Goal: Find specific page/section: Find specific page/section

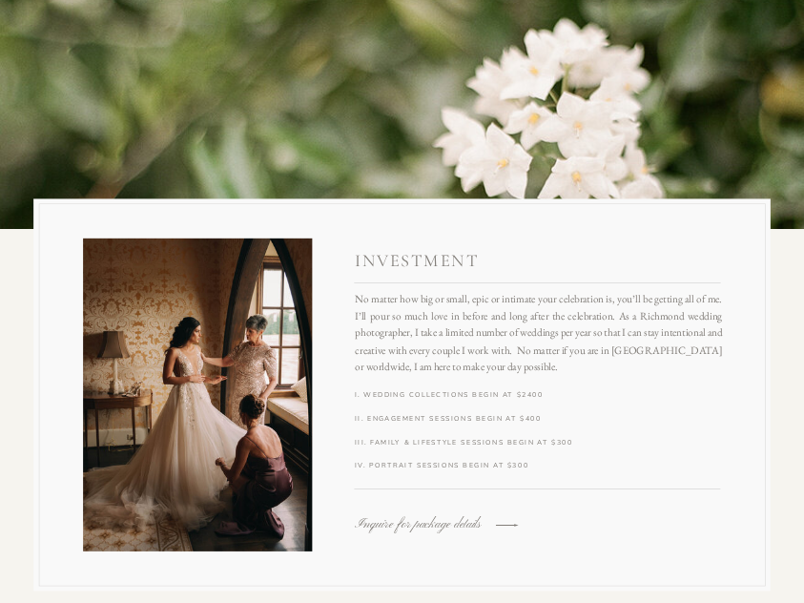
scroll to position [2143, 0]
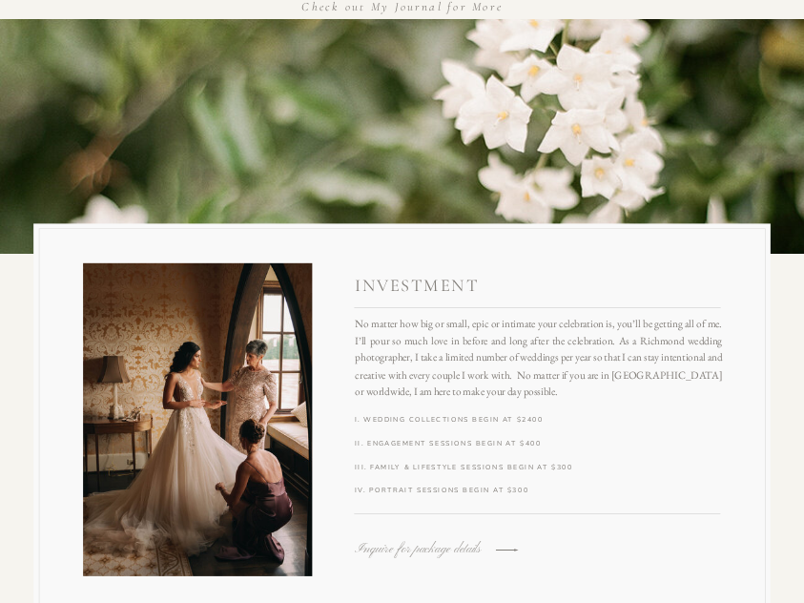
click at [412, 545] on h3 "Inquire for package details" at bounding box center [426, 548] width 143 height 13
click at [460, 546] on h3 "Inquire for package details" at bounding box center [426, 548] width 143 height 13
click at [502, 549] on icon at bounding box center [507, 550] width 30 height 30
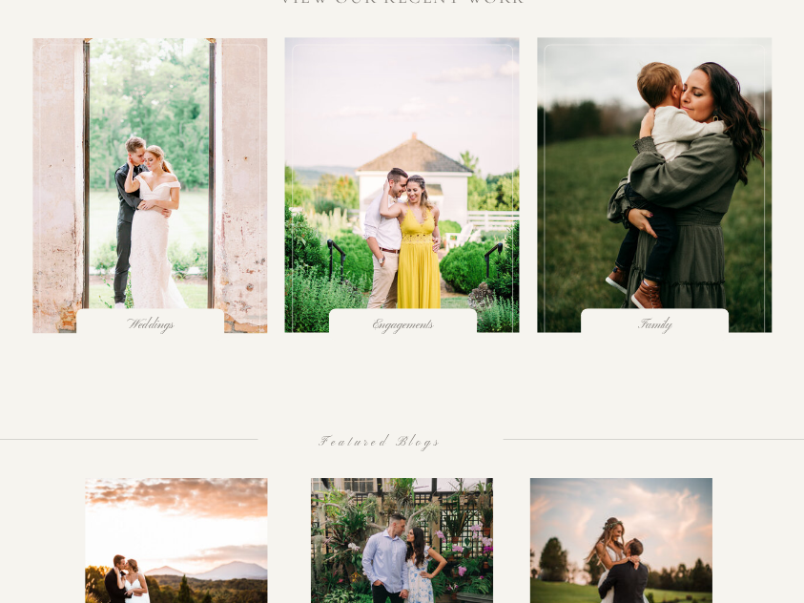
scroll to position [1409, 0]
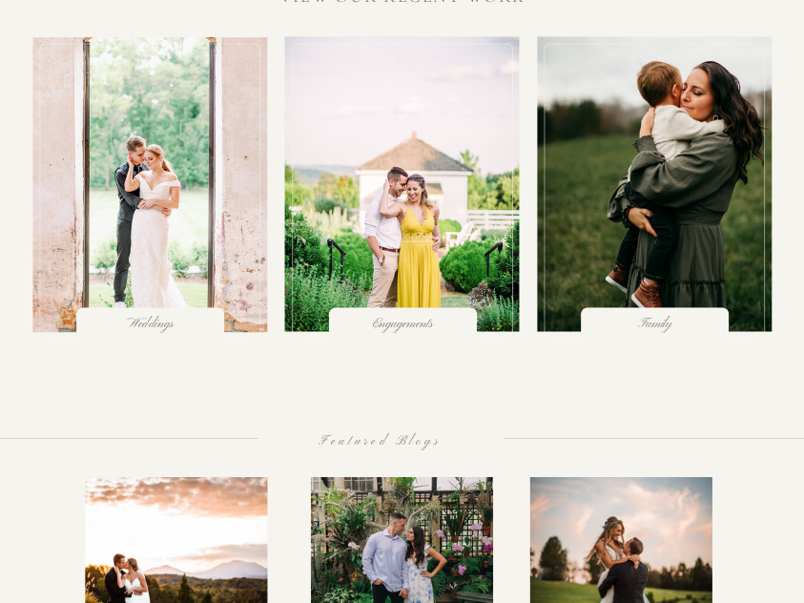
click at [156, 174] on div at bounding box center [149, 190] width 221 height 295
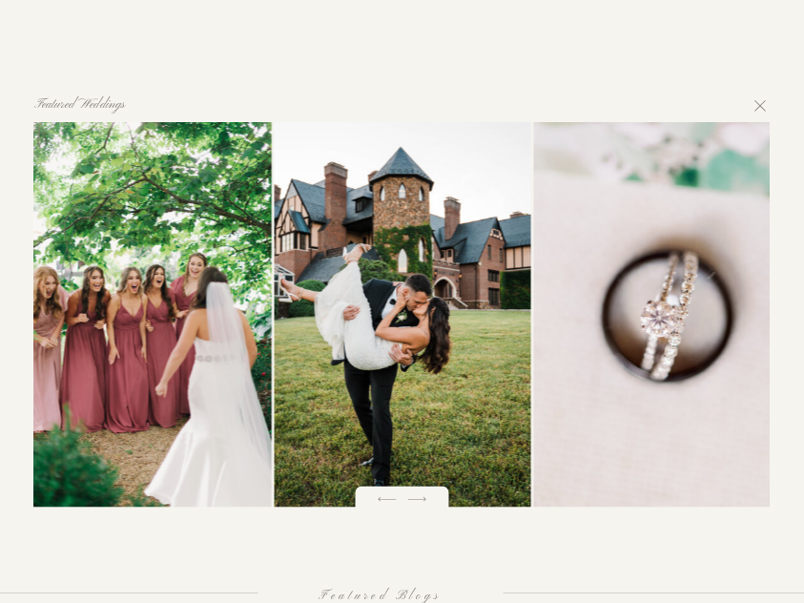
scroll to position [1817, 0]
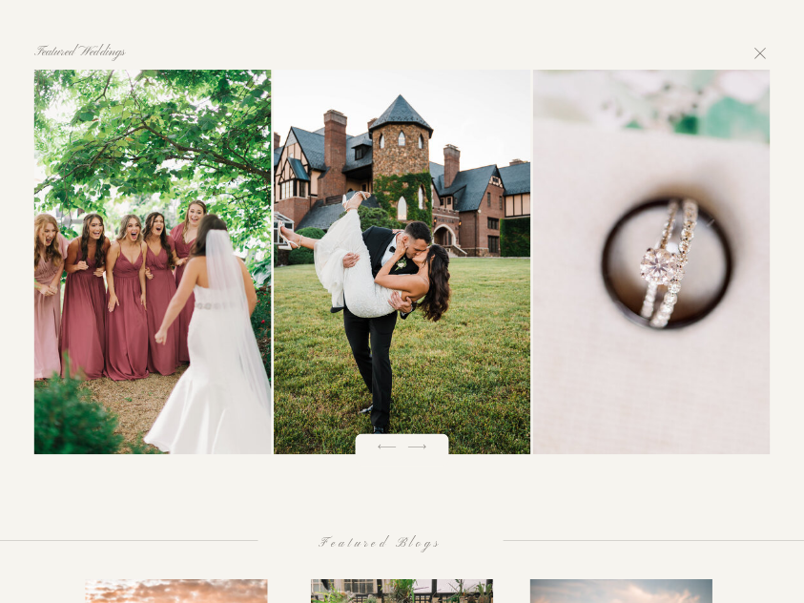
click at [428, 454] on icon at bounding box center [418, 447] width 24 height 24
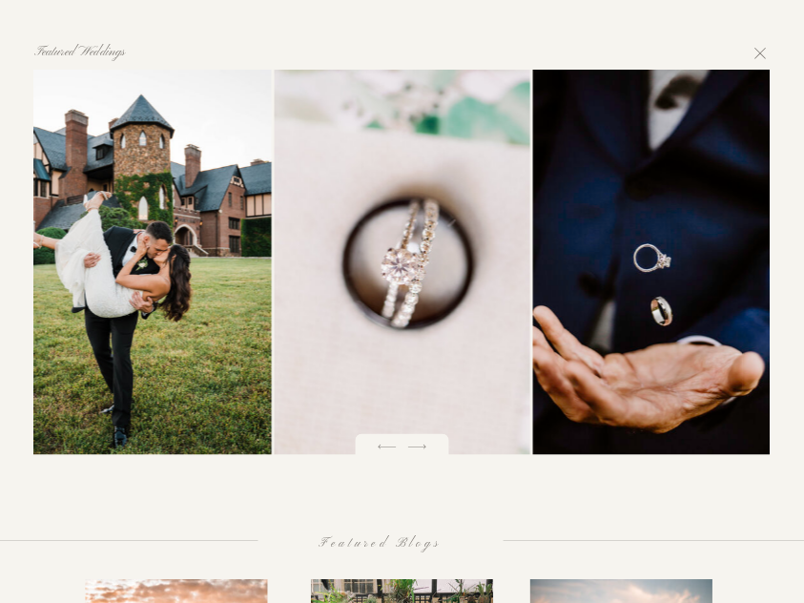
click at [428, 454] on icon at bounding box center [418, 447] width 24 height 24
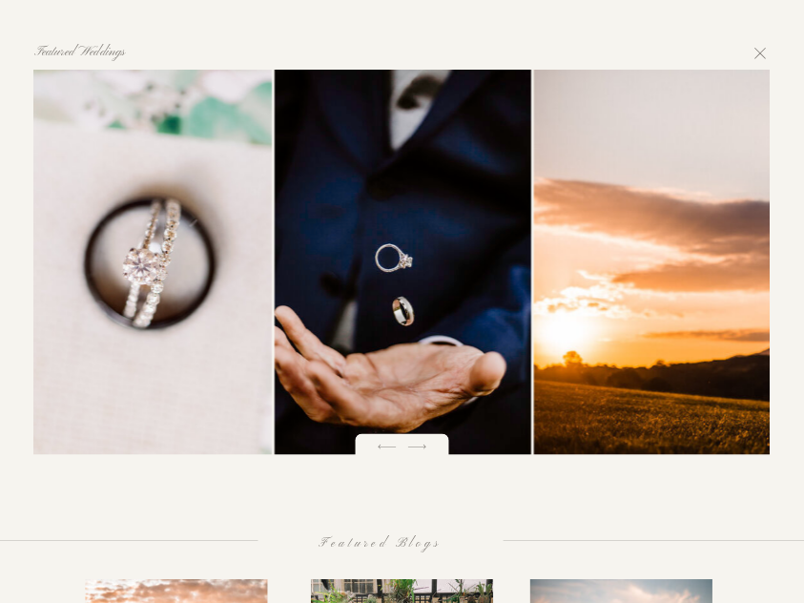
click at [428, 454] on icon at bounding box center [418, 447] width 24 height 24
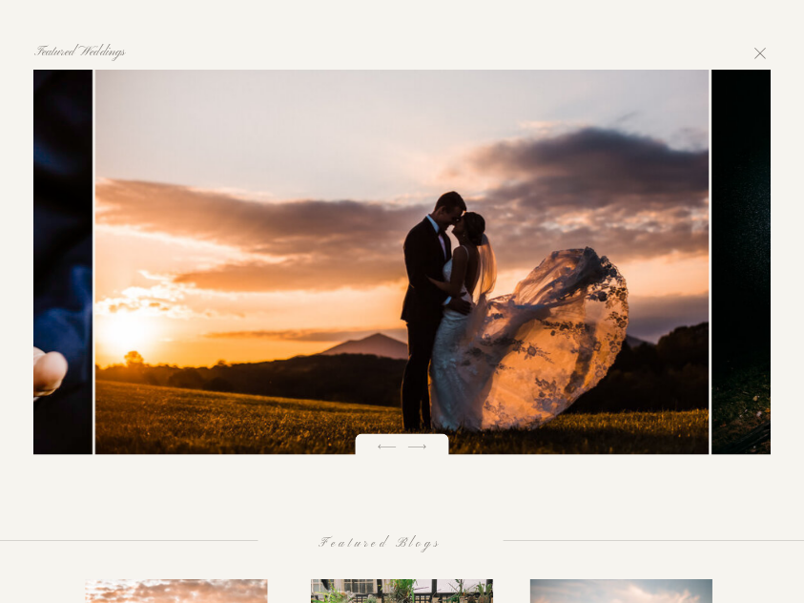
click at [428, 454] on icon at bounding box center [418, 447] width 24 height 24
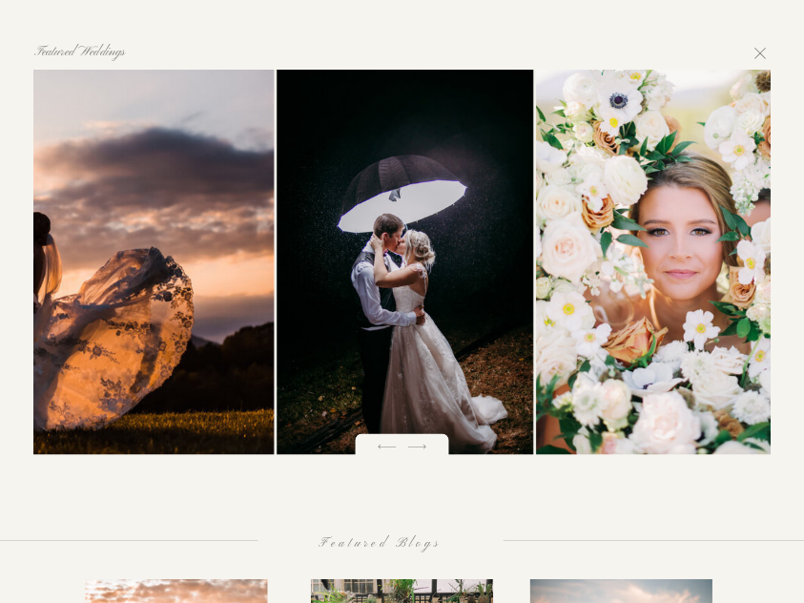
click at [428, 454] on icon at bounding box center [418, 447] width 24 height 24
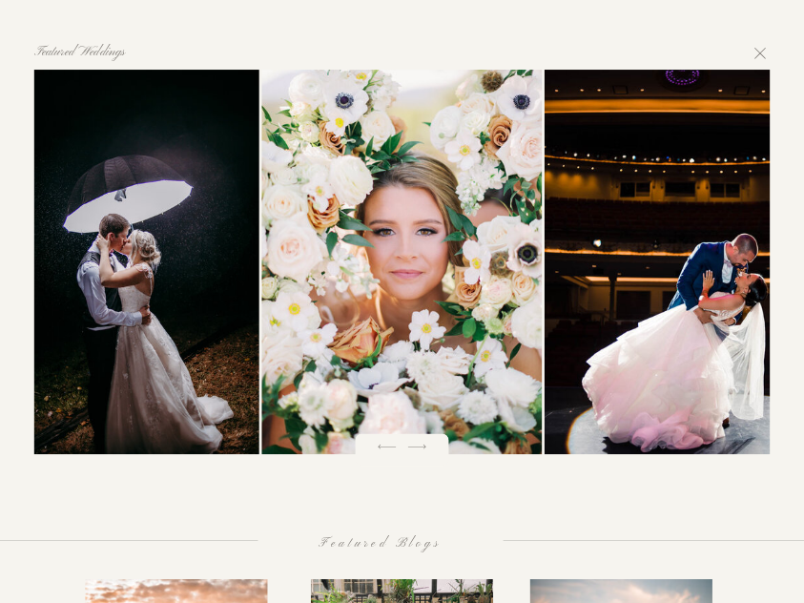
click at [428, 453] on icon at bounding box center [418, 447] width 24 height 24
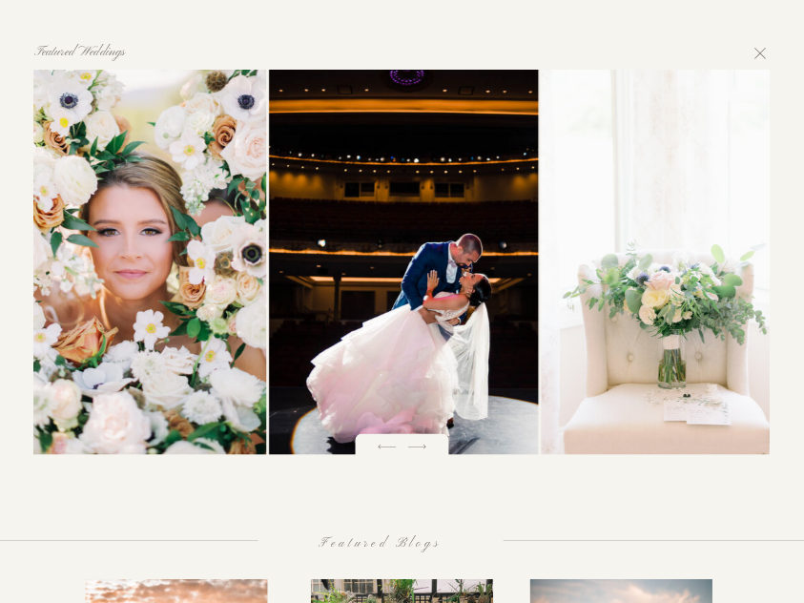
click at [428, 453] on icon at bounding box center [418, 447] width 24 height 24
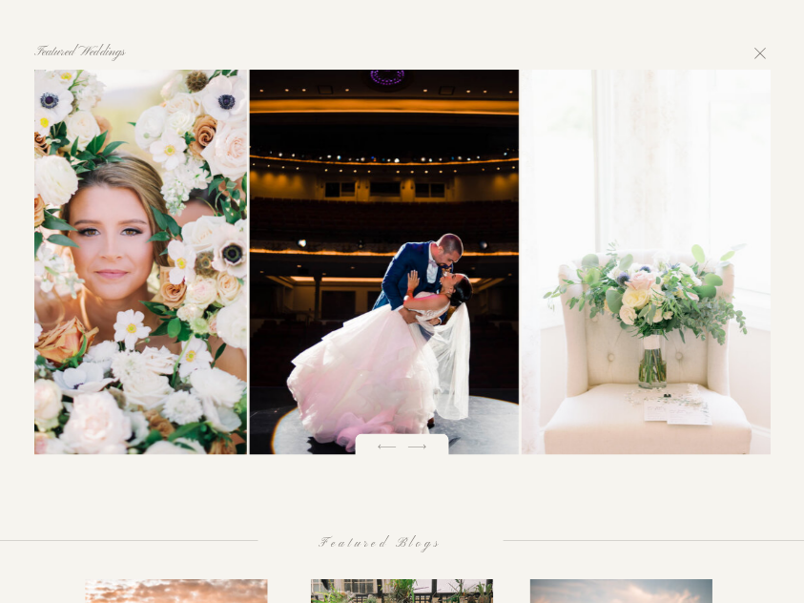
click at [428, 453] on icon at bounding box center [418, 447] width 24 height 24
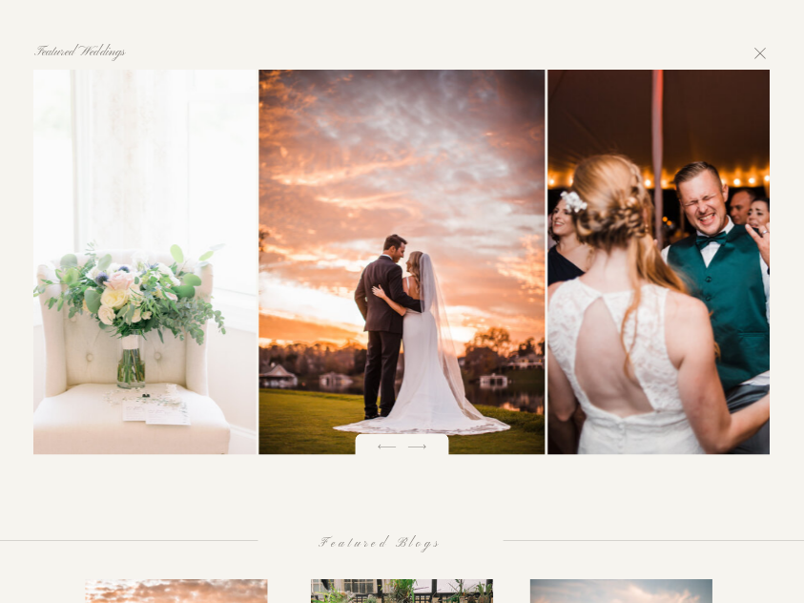
click at [428, 453] on icon at bounding box center [418, 447] width 24 height 24
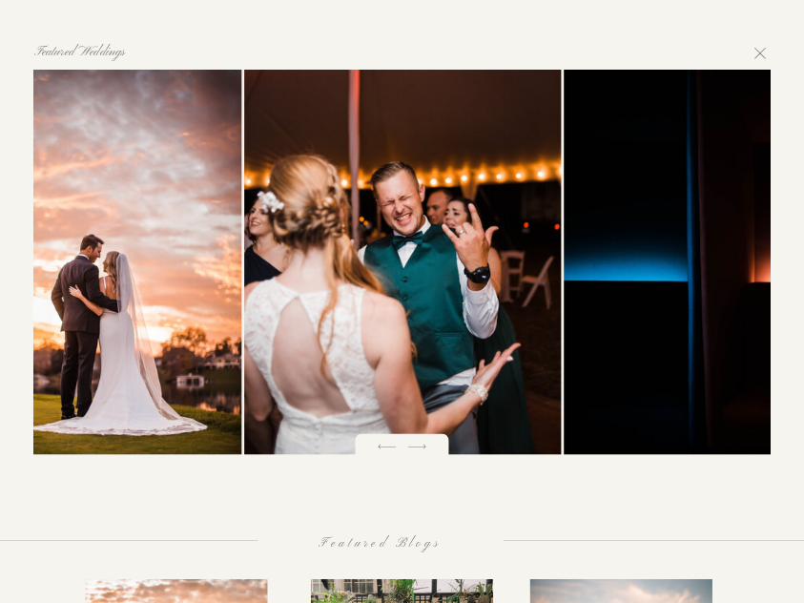
click at [428, 453] on icon at bounding box center [418, 447] width 24 height 24
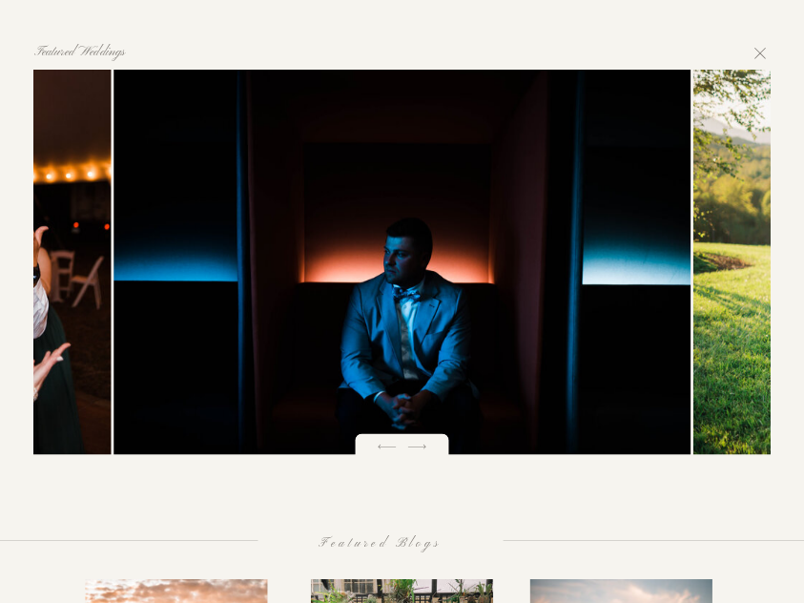
click at [428, 453] on icon at bounding box center [418, 447] width 24 height 24
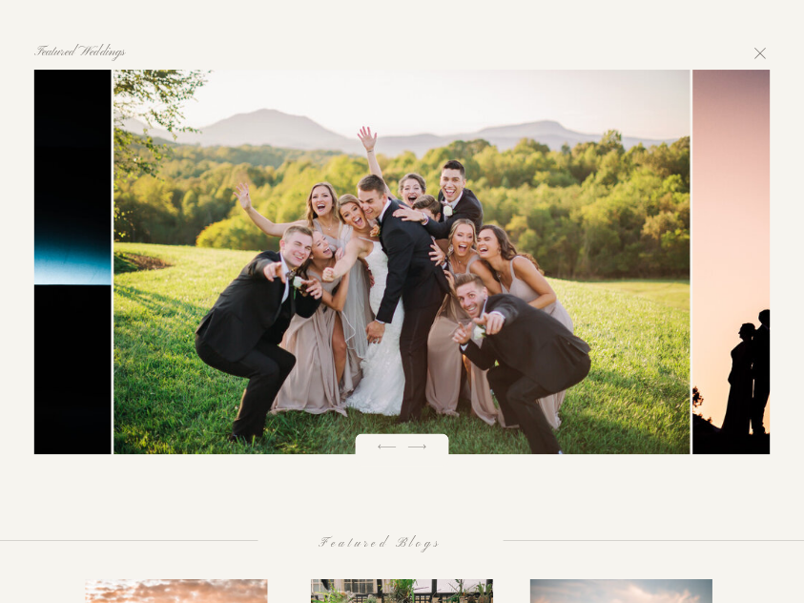
click at [428, 453] on icon at bounding box center [418, 447] width 24 height 24
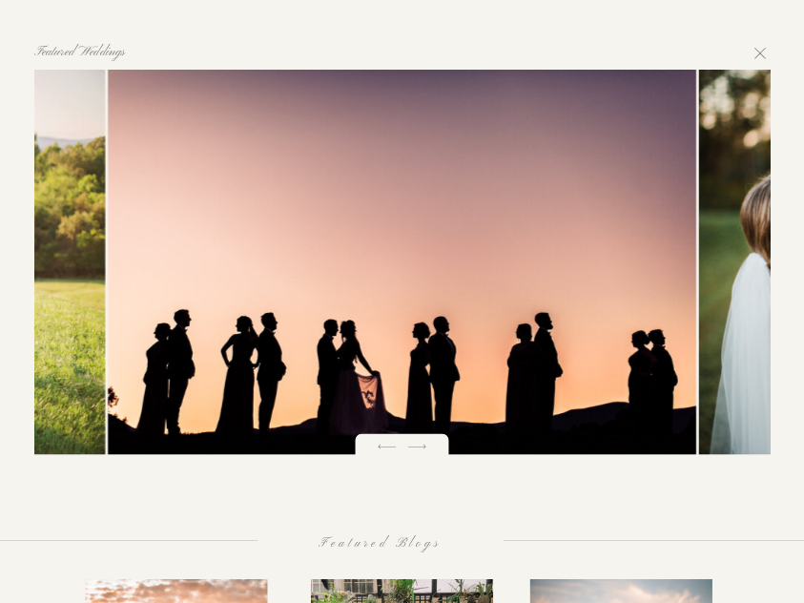
click at [428, 453] on icon at bounding box center [418, 447] width 24 height 24
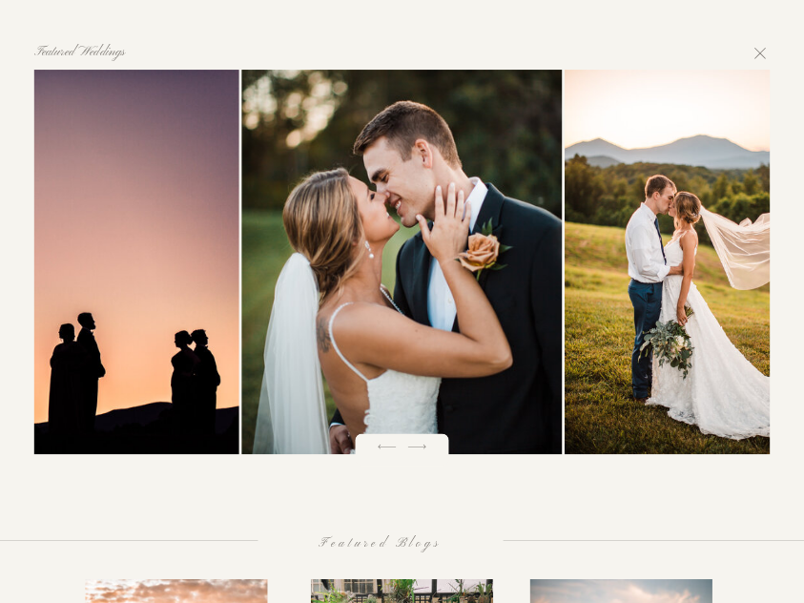
click at [428, 453] on icon at bounding box center [418, 447] width 24 height 24
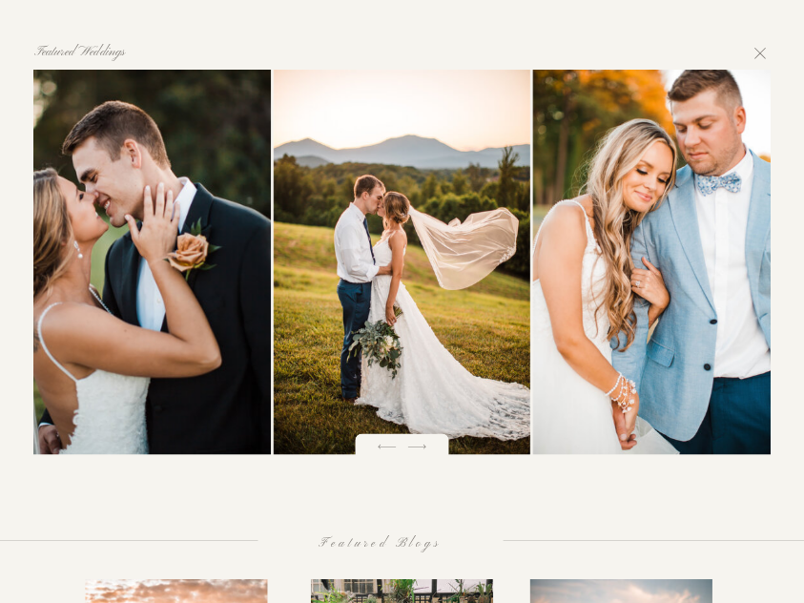
click at [428, 453] on icon at bounding box center [418, 447] width 24 height 24
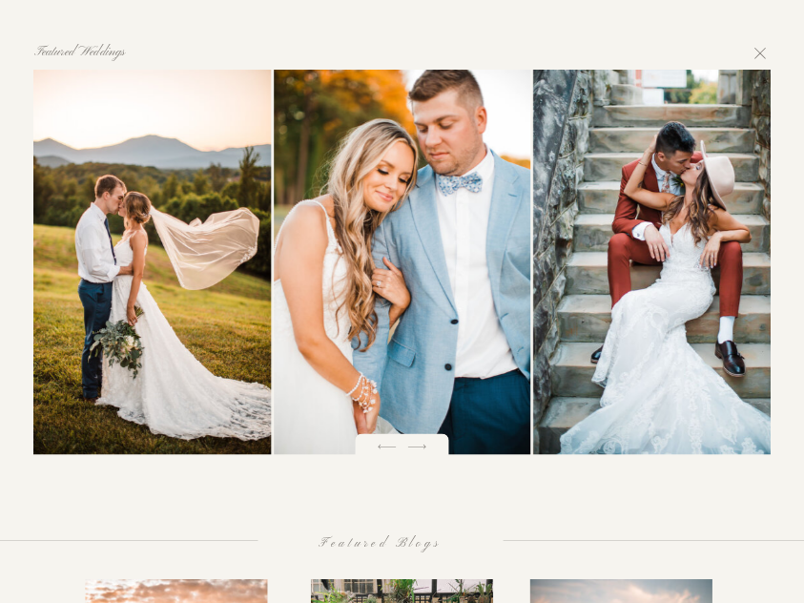
click at [428, 453] on icon at bounding box center [418, 447] width 24 height 24
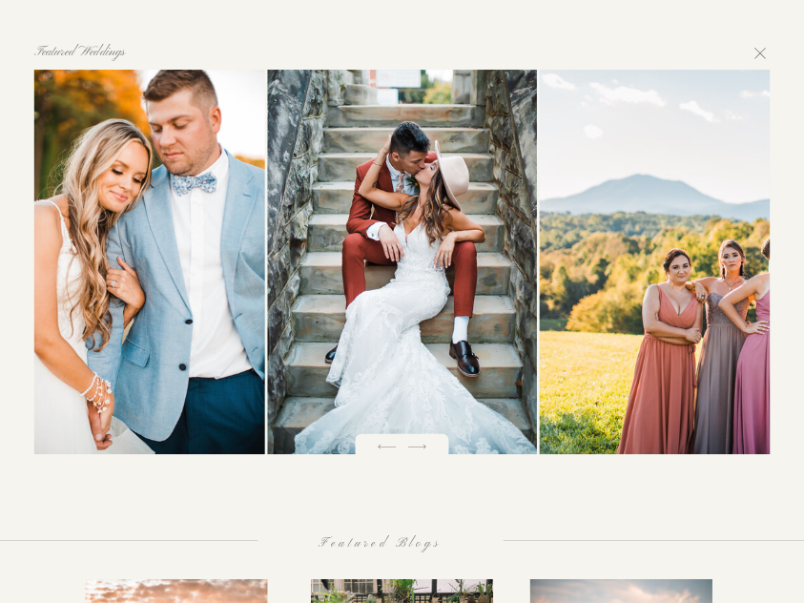
click at [428, 453] on icon at bounding box center [418, 447] width 24 height 24
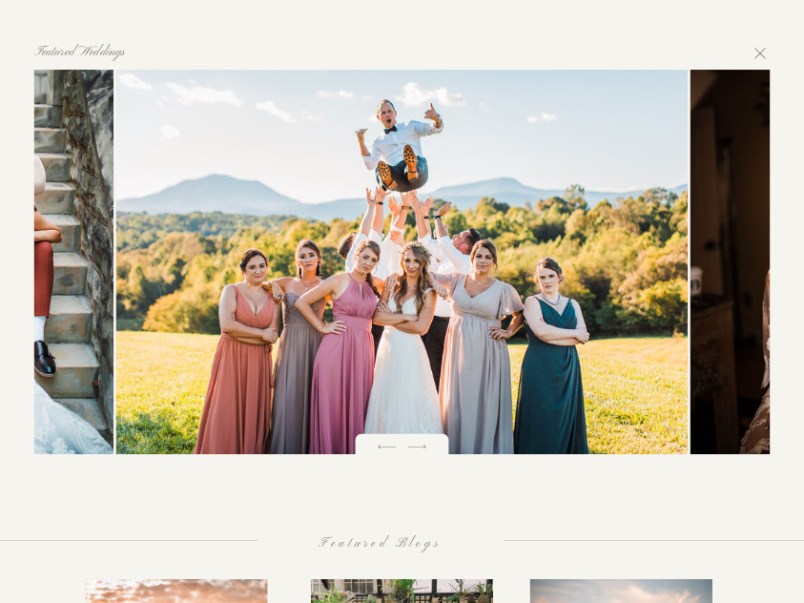
click at [428, 453] on icon at bounding box center [418, 447] width 24 height 24
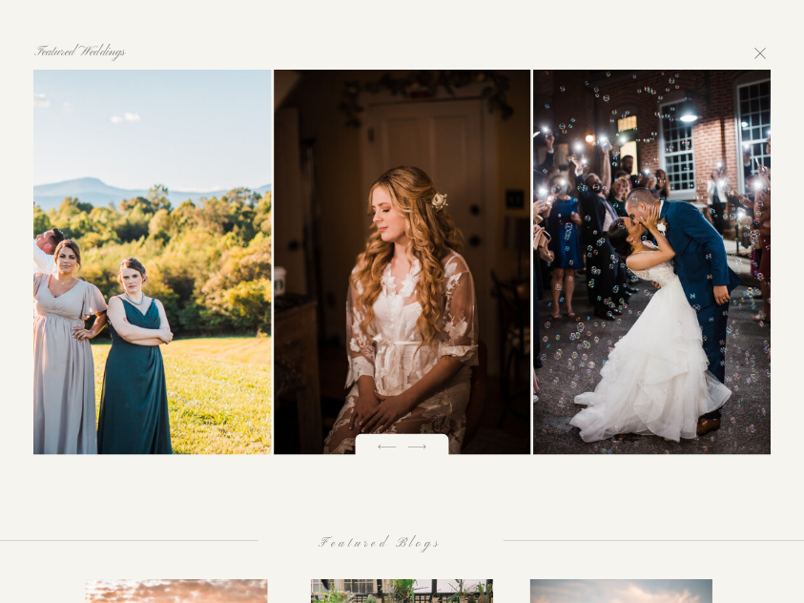
click at [428, 453] on icon at bounding box center [418, 447] width 24 height 24
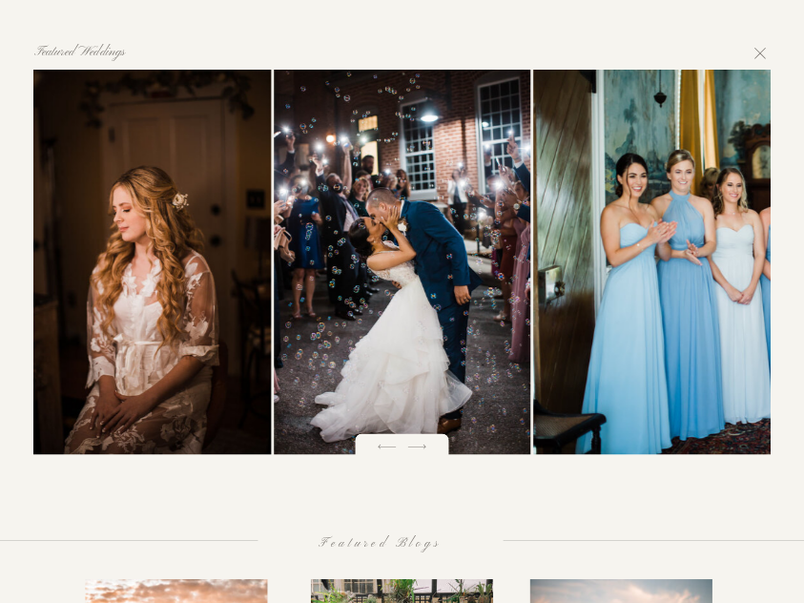
click at [428, 453] on icon at bounding box center [418, 447] width 24 height 24
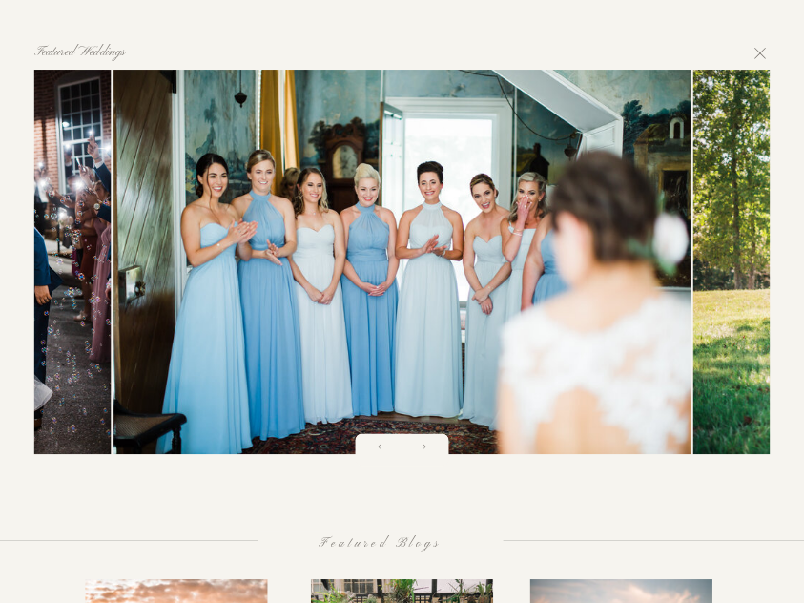
click at [428, 453] on icon at bounding box center [418, 447] width 24 height 24
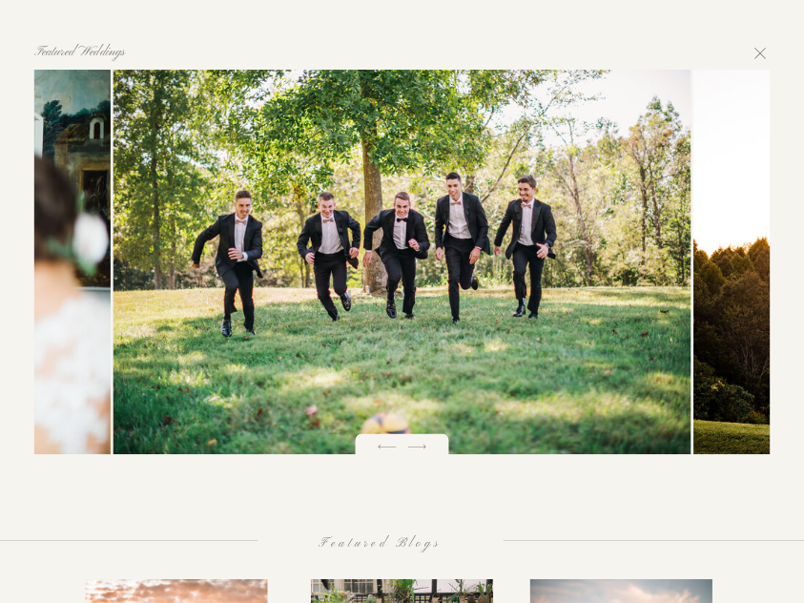
click at [428, 454] on icon at bounding box center [418, 447] width 24 height 24
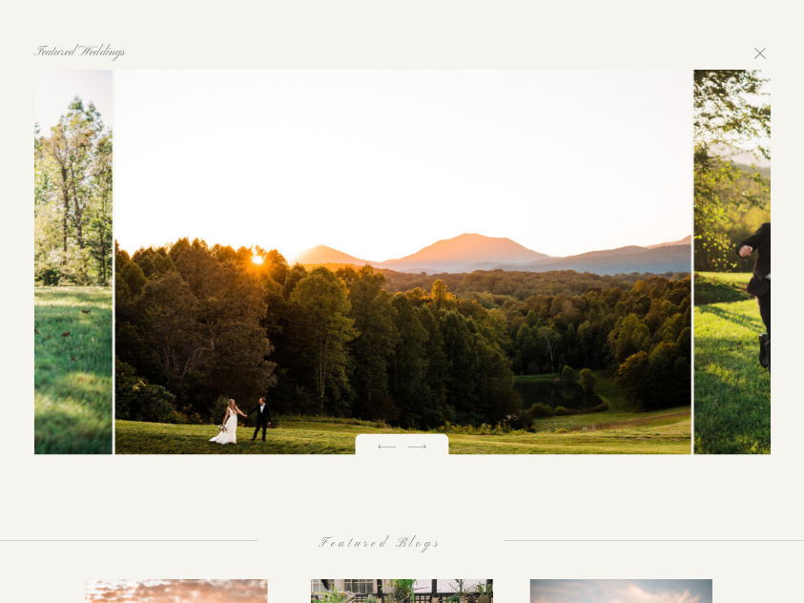
click at [428, 454] on icon at bounding box center [418, 447] width 24 height 24
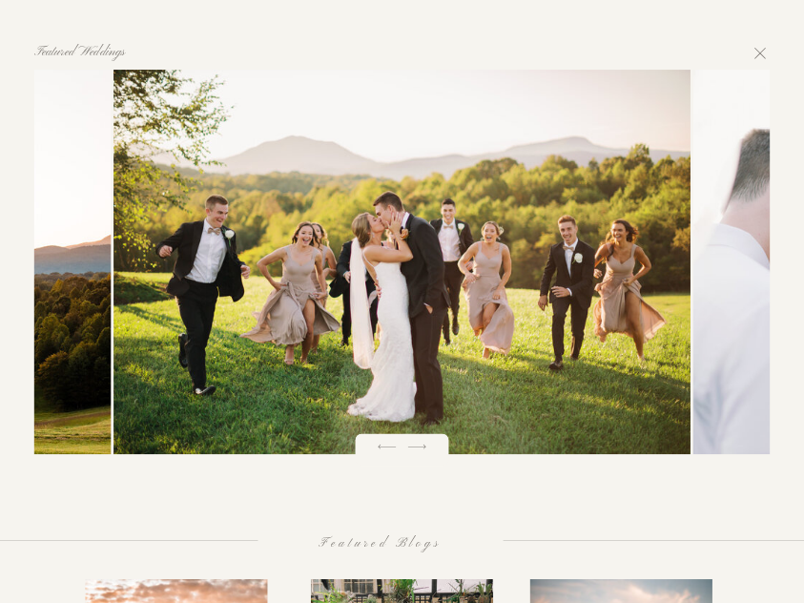
click at [428, 454] on icon at bounding box center [418, 447] width 24 height 24
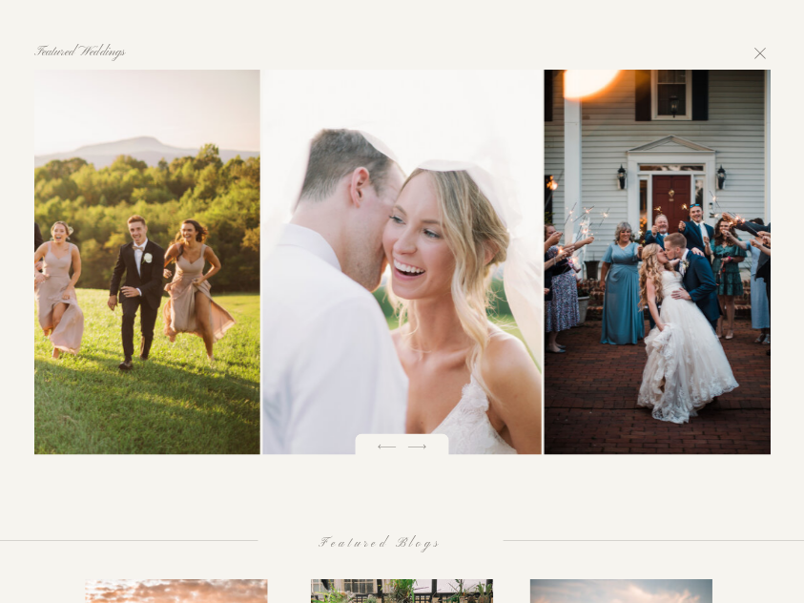
click at [428, 454] on icon at bounding box center [418, 447] width 24 height 24
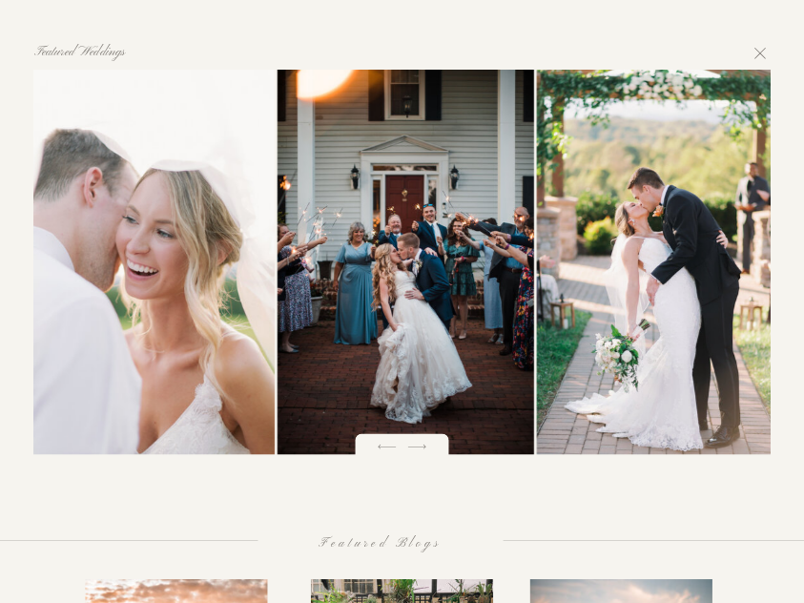
click at [428, 454] on icon at bounding box center [418, 447] width 24 height 24
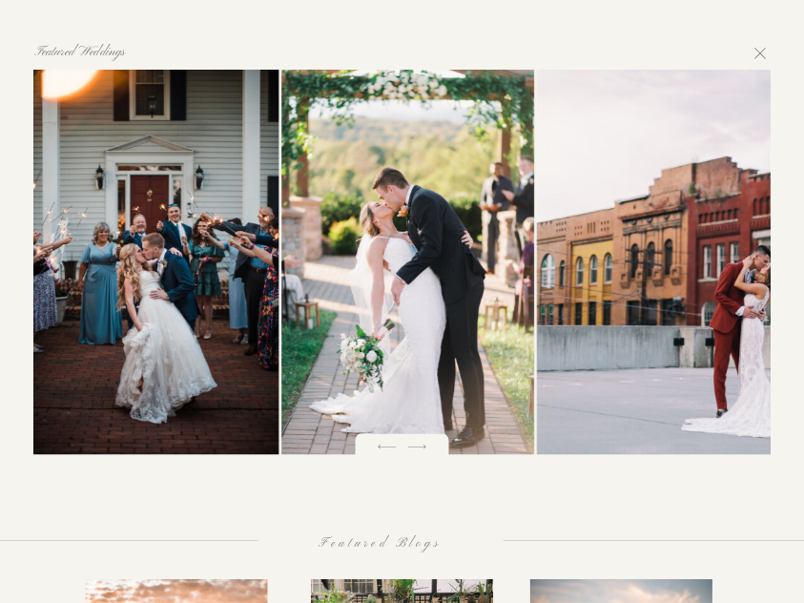
click at [428, 454] on icon at bounding box center [418, 447] width 24 height 24
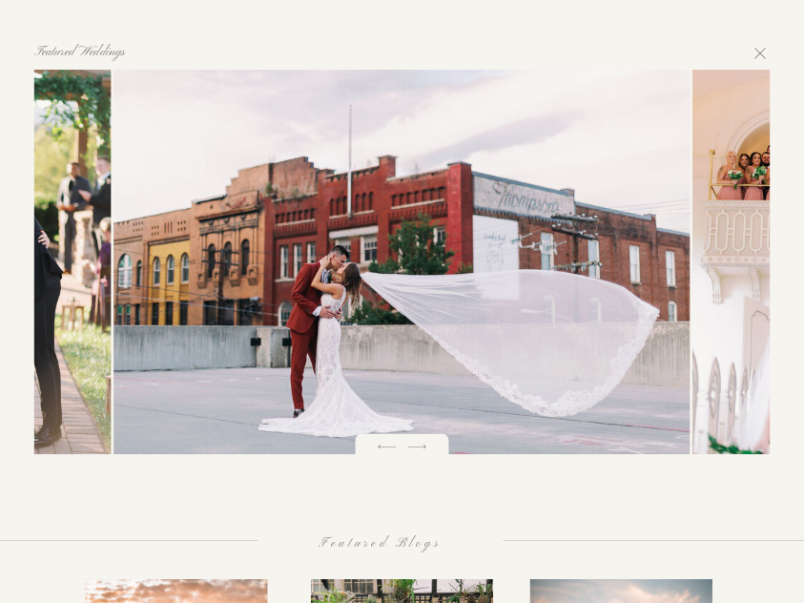
click at [428, 454] on icon at bounding box center [418, 447] width 24 height 24
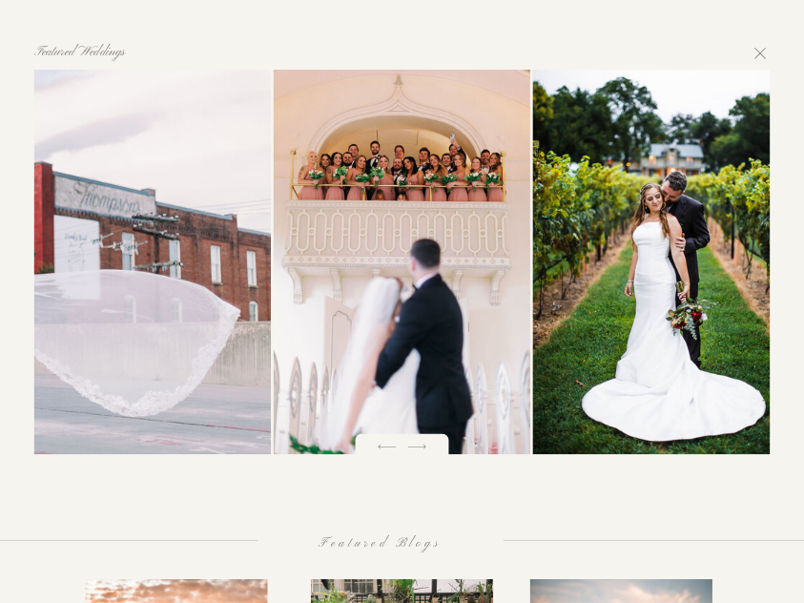
click at [428, 454] on icon at bounding box center [418, 447] width 24 height 24
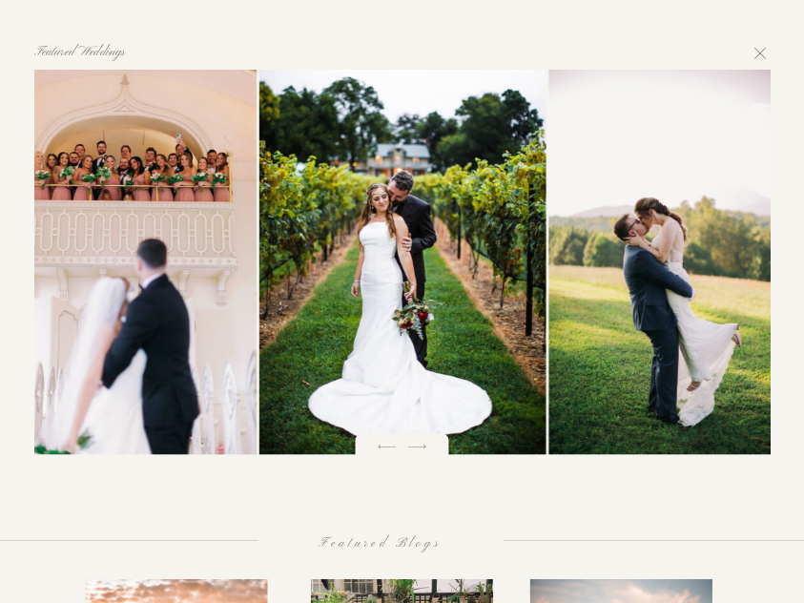
click at [428, 454] on icon at bounding box center [418, 447] width 24 height 24
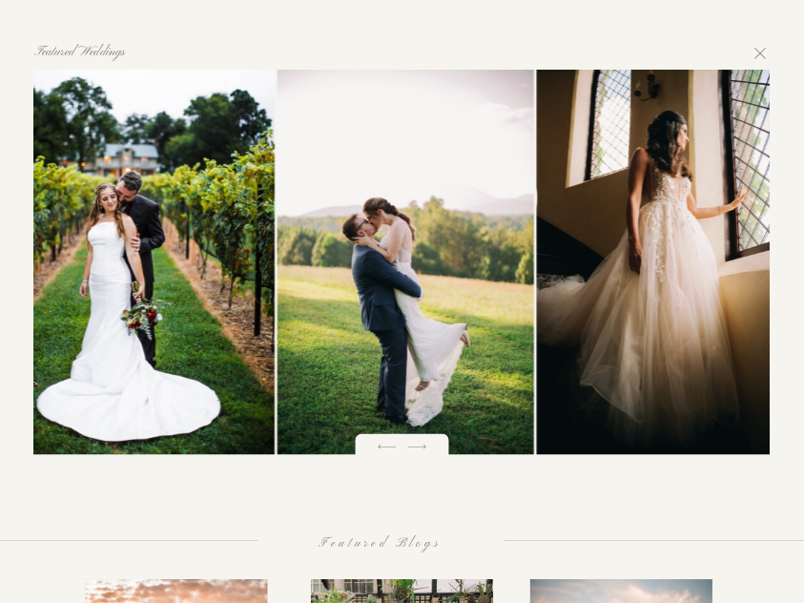
click at [428, 454] on icon at bounding box center [418, 447] width 24 height 24
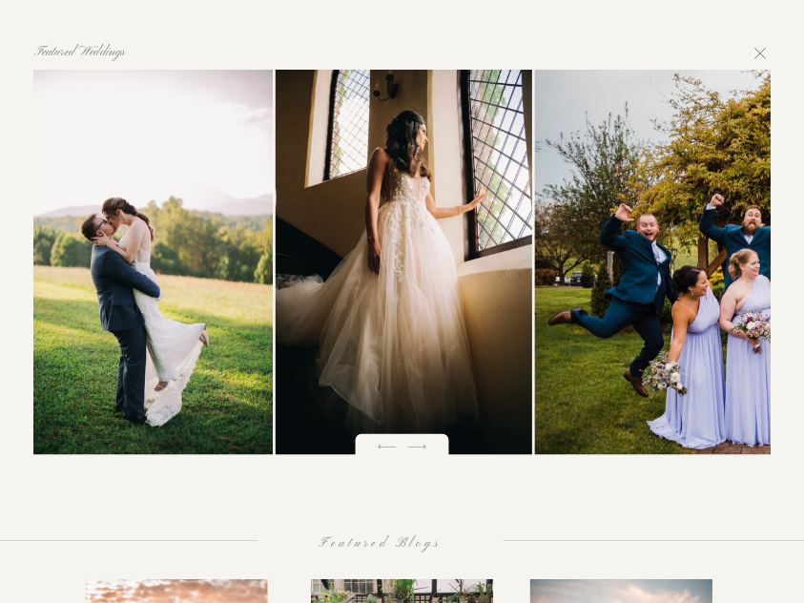
click at [428, 454] on icon at bounding box center [418, 447] width 24 height 24
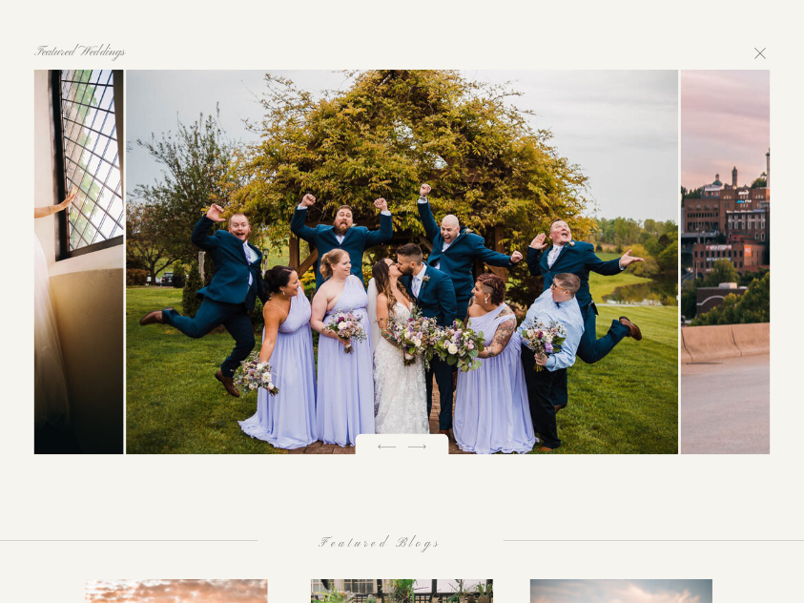
click at [428, 454] on icon at bounding box center [418, 447] width 24 height 24
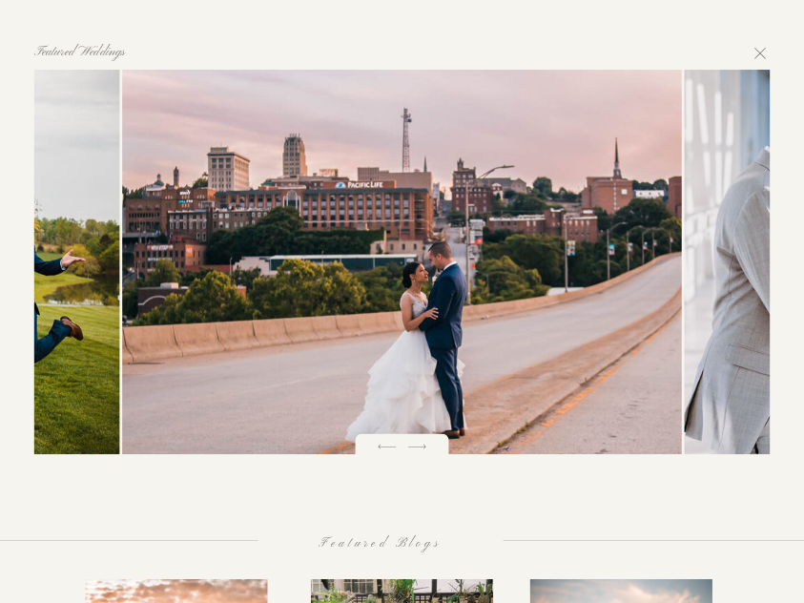
click at [428, 454] on icon at bounding box center [418, 447] width 24 height 24
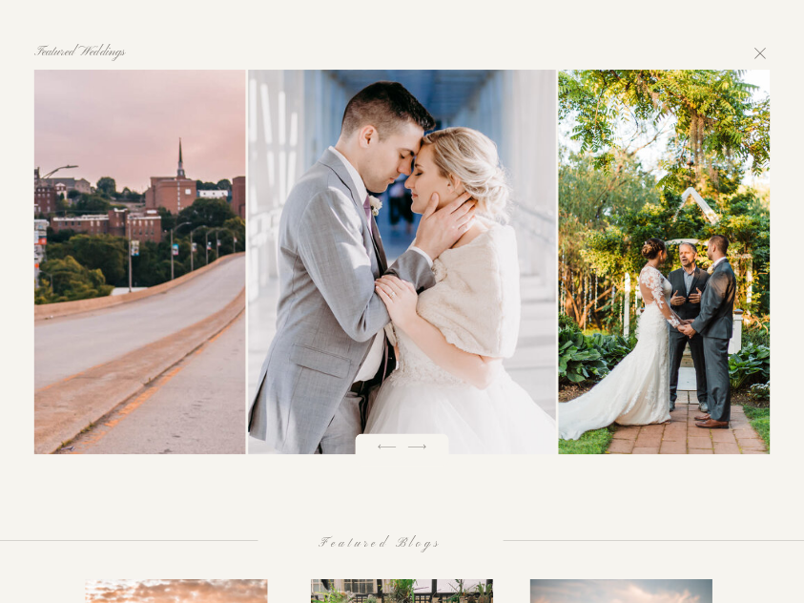
click at [428, 454] on icon at bounding box center [418, 447] width 24 height 24
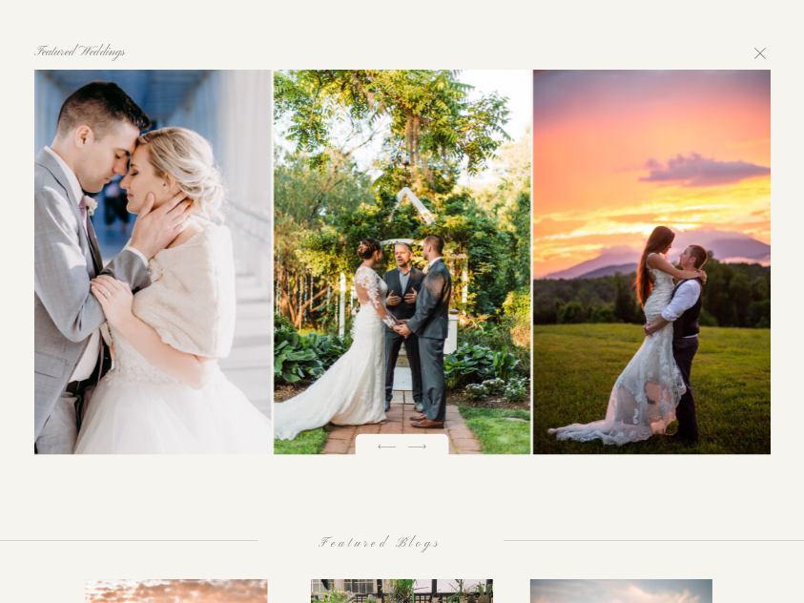
click at [428, 454] on icon at bounding box center [418, 447] width 24 height 24
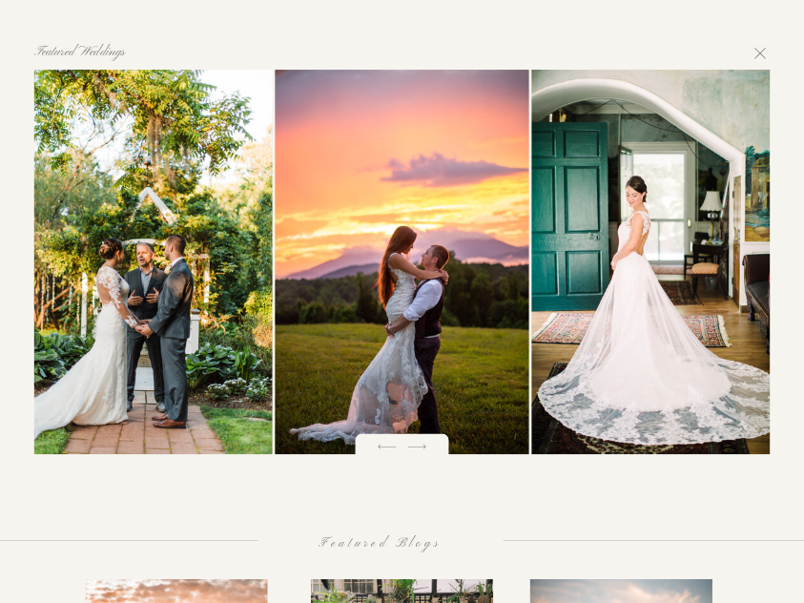
click at [428, 454] on icon at bounding box center [418, 447] width 24 height 24
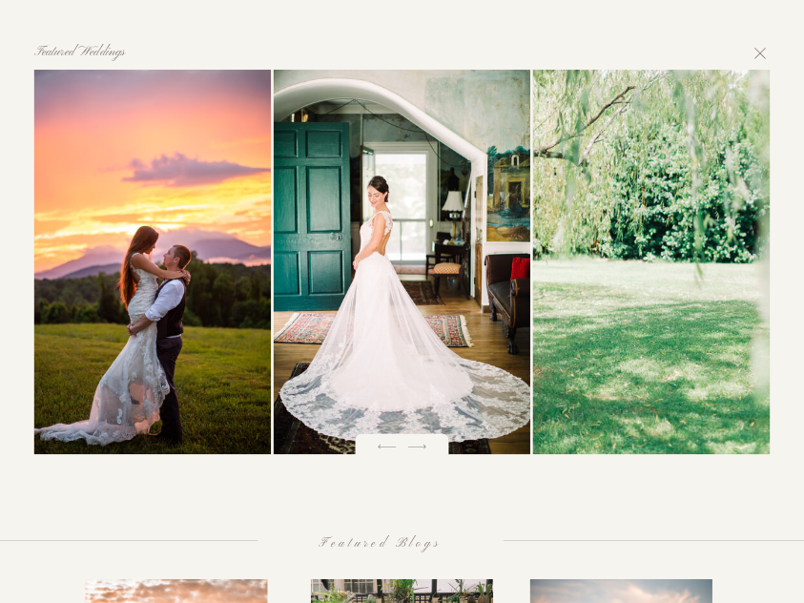
click at [428, 454] on icon at bounding box center [418, 447] width 24 height 24
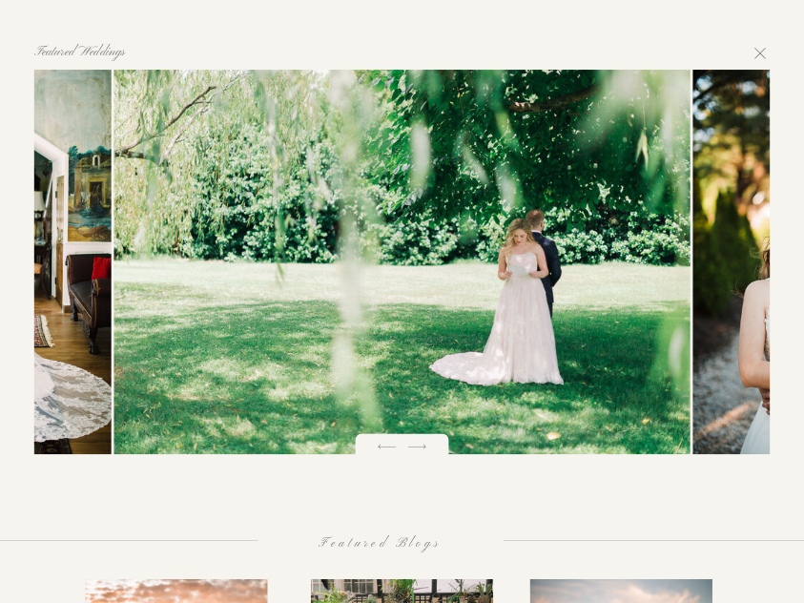
click at [428, 453] on icon at bounding box center [418, 447] width 24 height 24
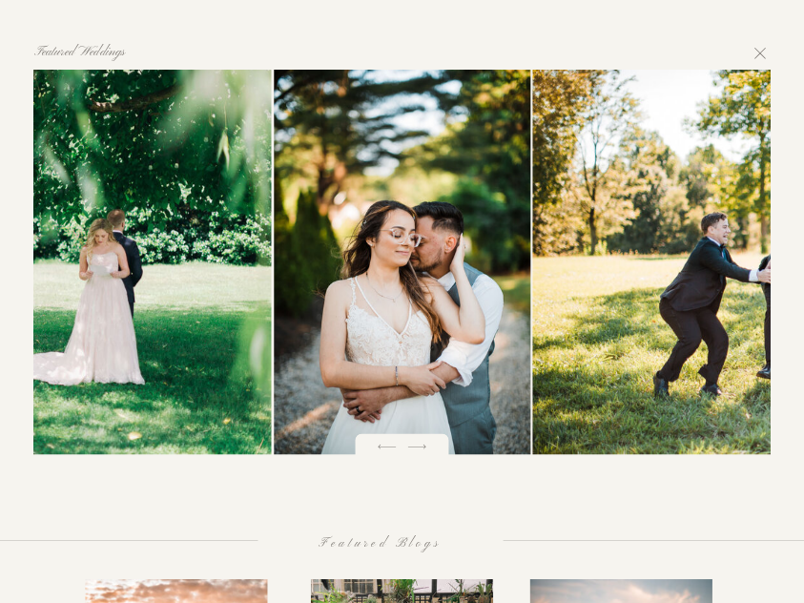
click at [428, 453] on icon at bounding box center [418, 447] width 24 height 24
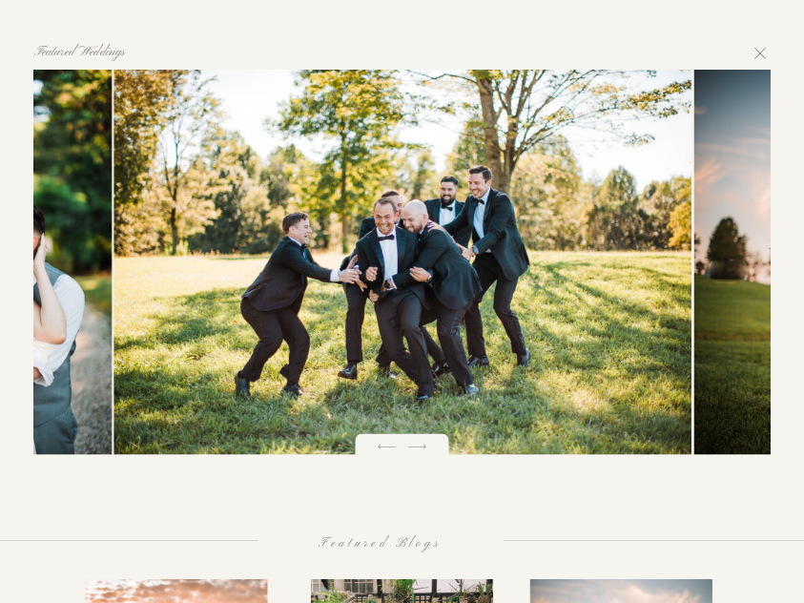
click at [428, 453] on icon at bounding box center [418, 447] width 24 height 24
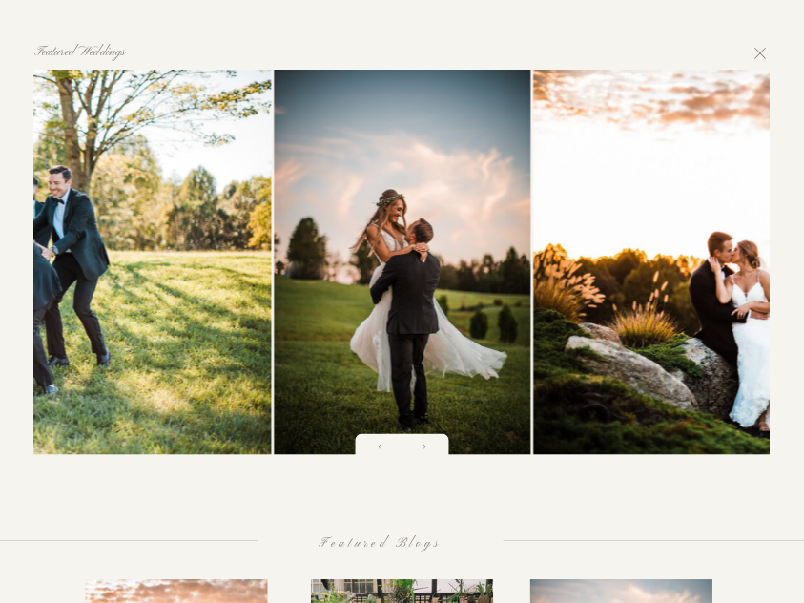
click at [428, 453] on icon at bounding box center [418, 447] width 24 height 24
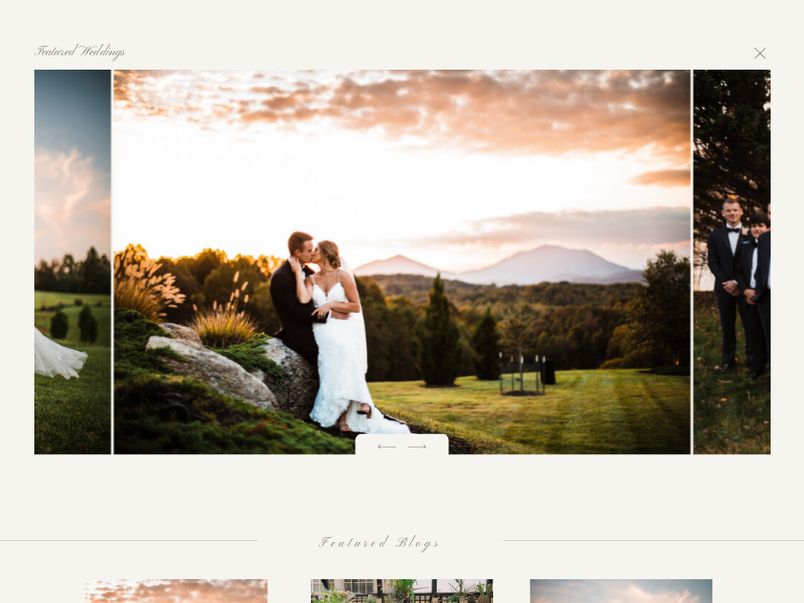
click at [428, 453] on icon at bounding box center [418, 447] width 24 height 24
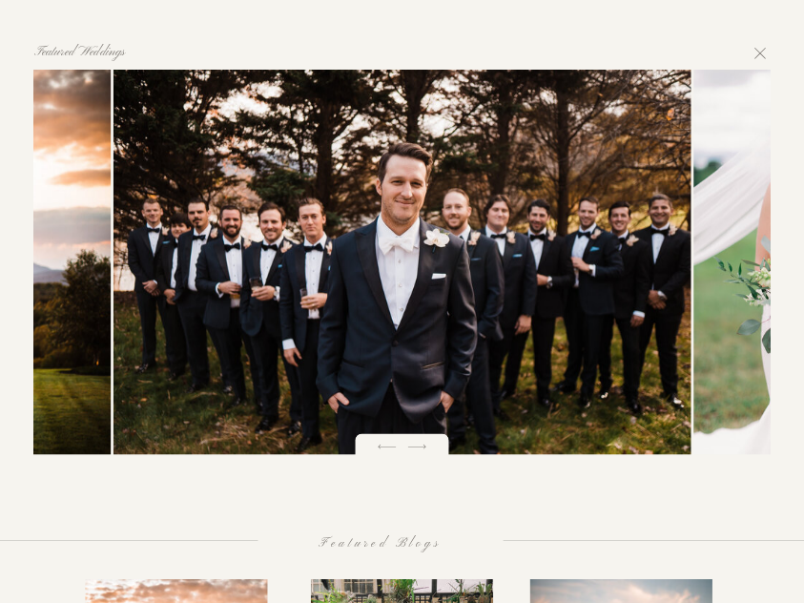
click at [428, 453] on icon at bounding box center [418, 447] width 24 height 24
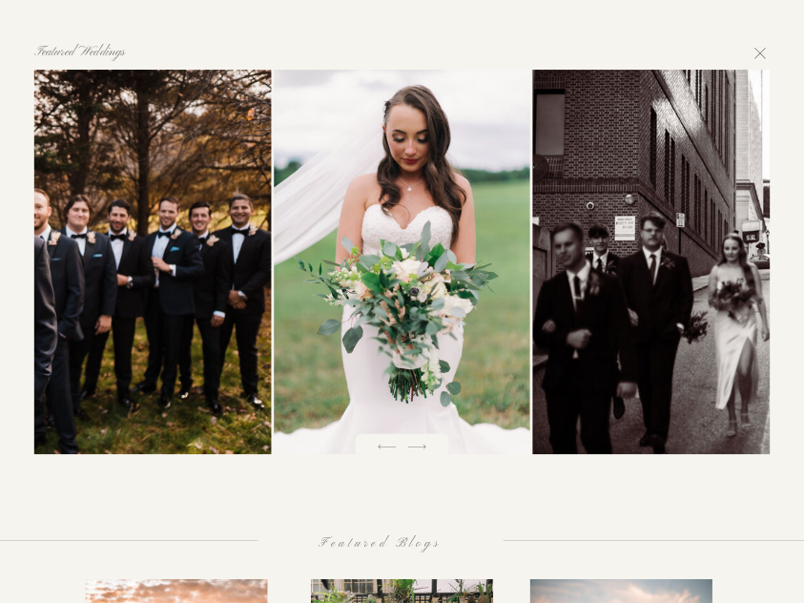
click at [428, 453] on icon at bounding box center [418, 447] width 24 height 24
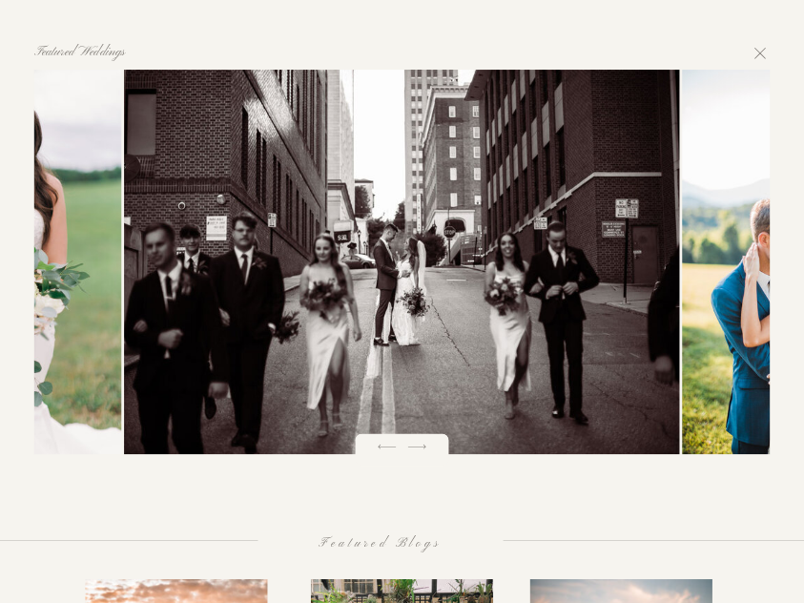
click at [428, 453] on icon at bounding box center [418, 447] width 24 height 24
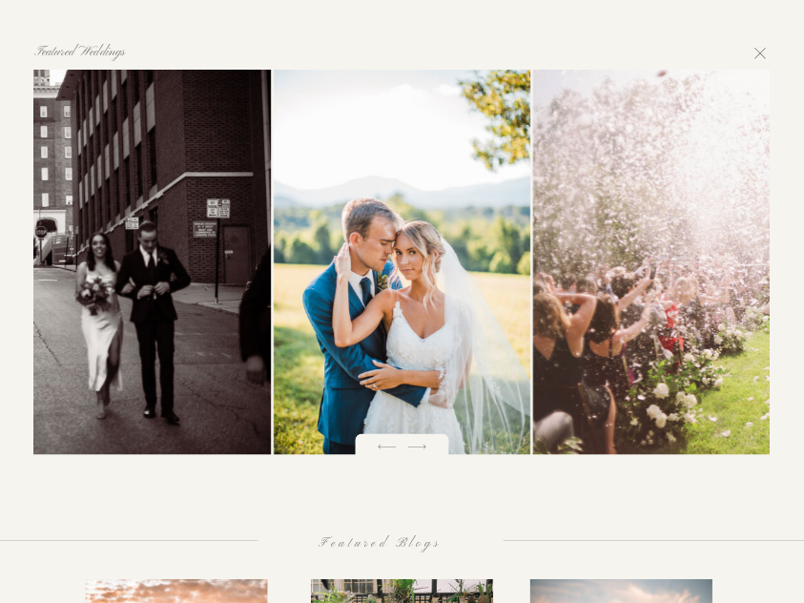
click at [428, 453] on icon at bounding box center [418, 447] width 24 height 24
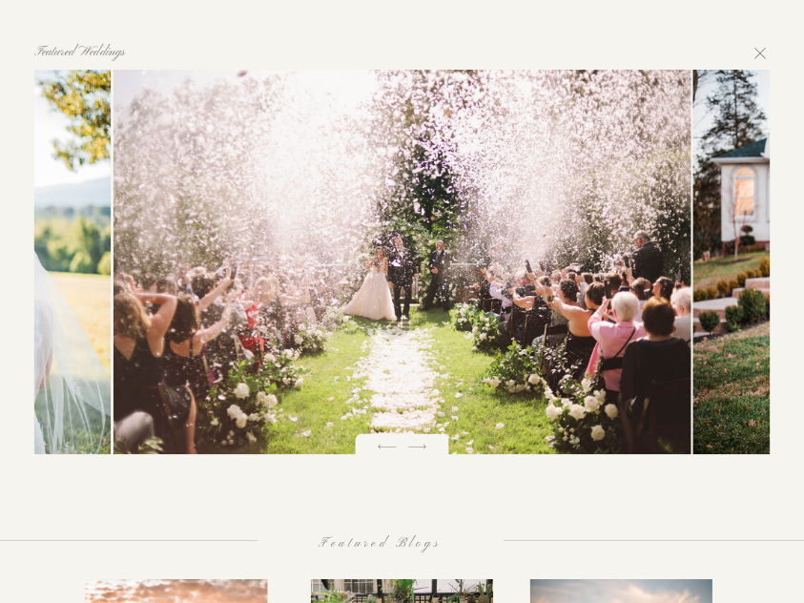
click at [428, 453] on icon at bounding box center [418, 447] width 24 height 24
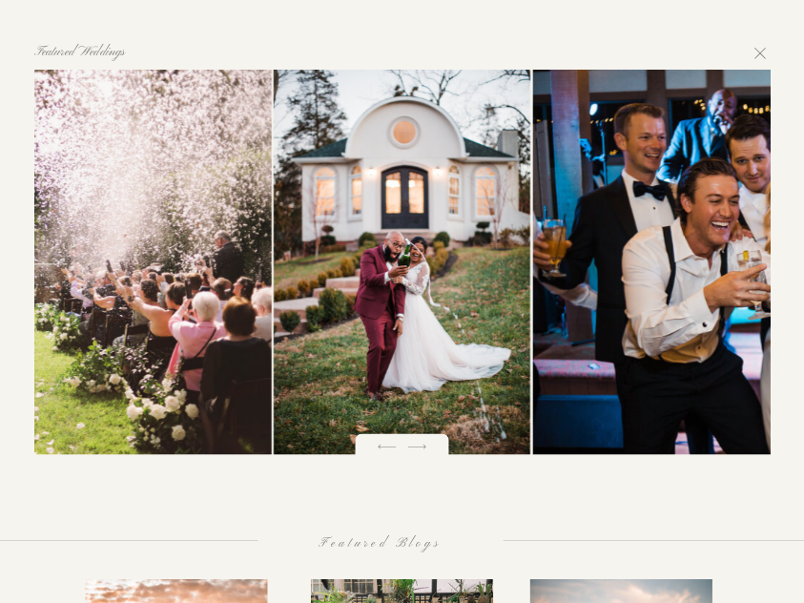
click at [428, 453] on icon at bounding box center [418, 447] width 24 height 24
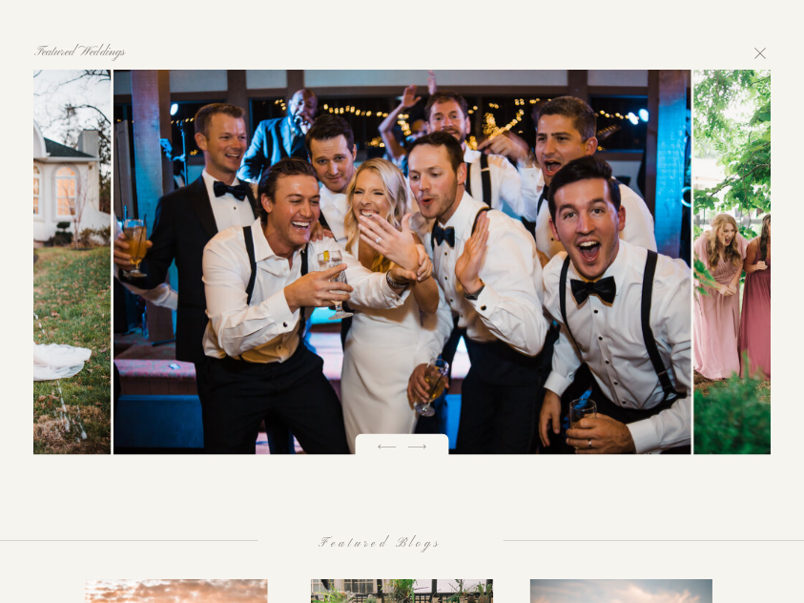
click at [428, 453] on icon at bounding box center [418, 447] width 24 height 24
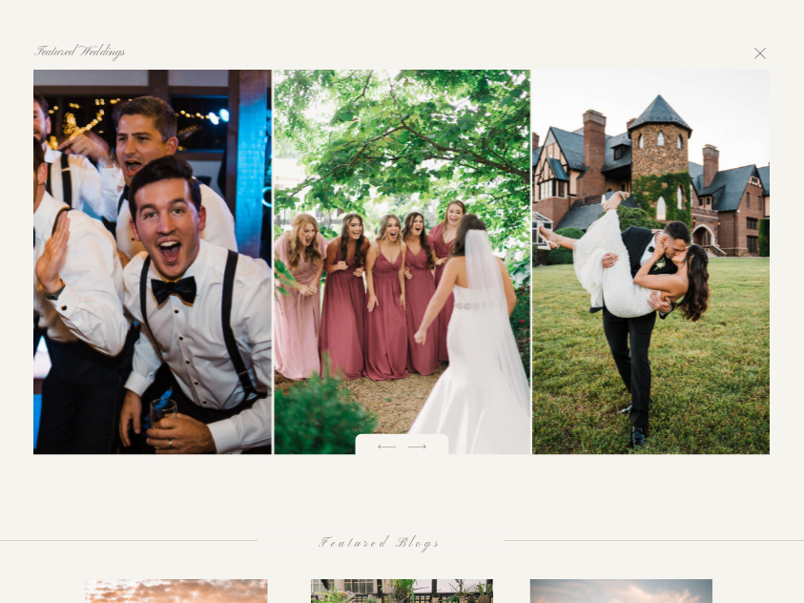
click at [428, 453] on icon at bounding box center [418, 447] width 24 height 24
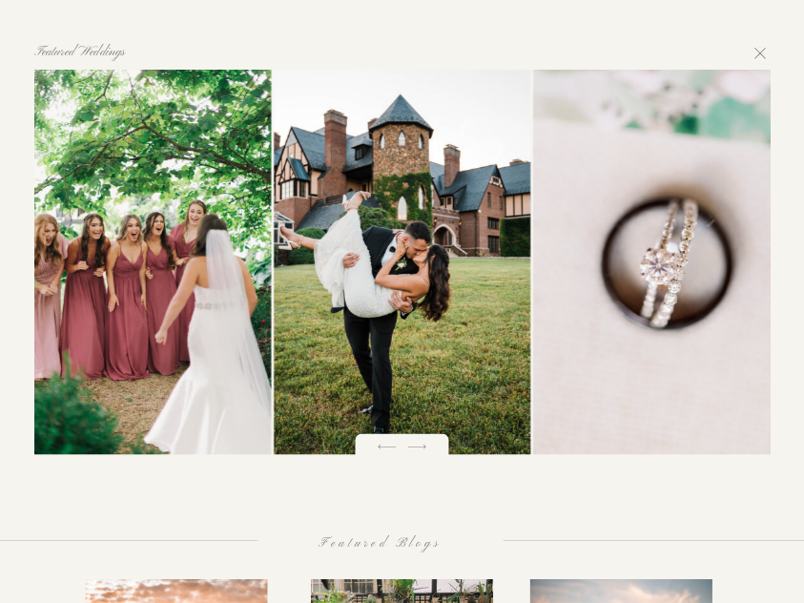
click at [428, 453] on icon at bounding box center [418, 447] width 24 height 24
